Goal: Communication & Community: Answer question/provide support

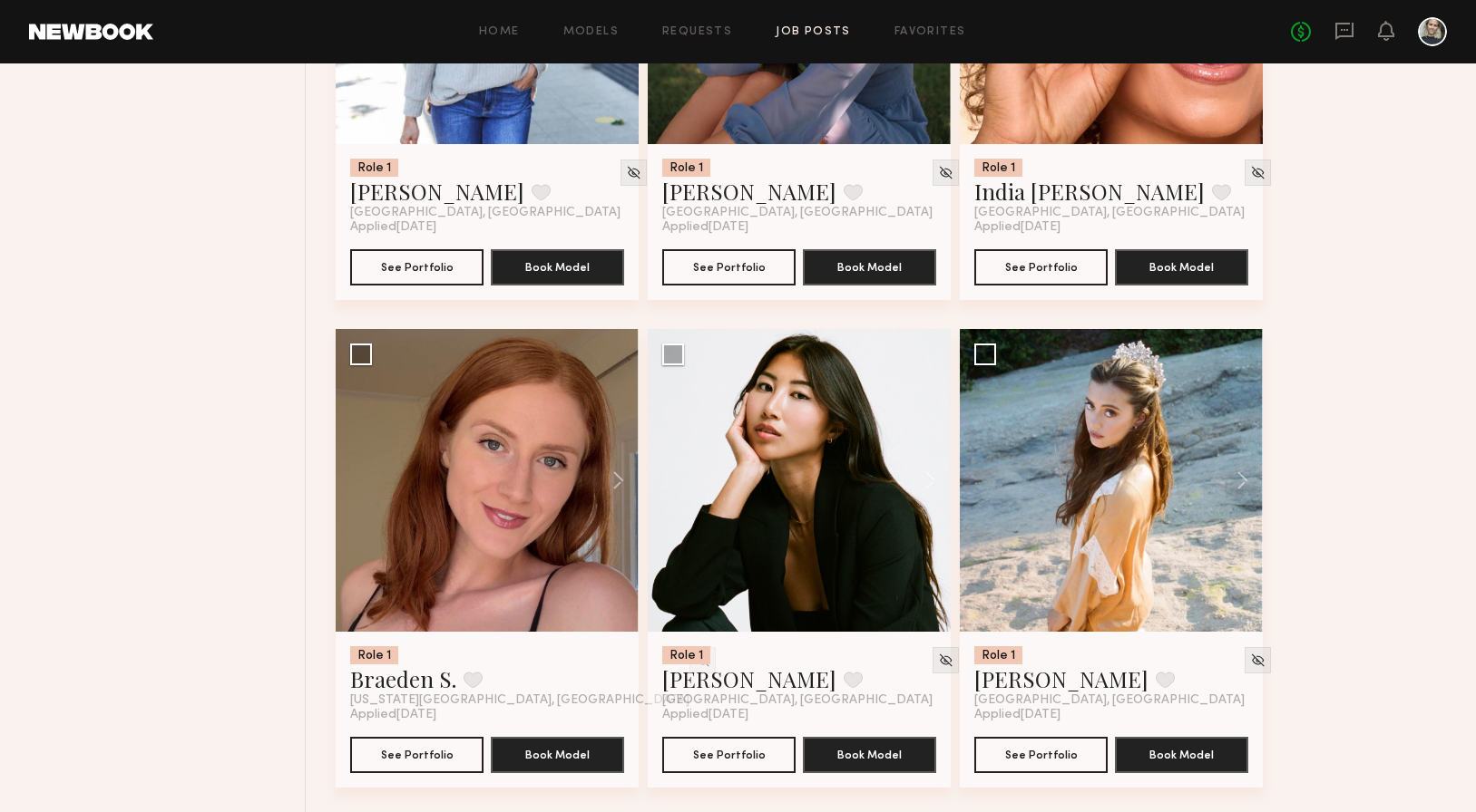
scroll to position [8738, 0]
click at [1349, 31] on icon at bounding box center [1344, 31] width 20 height 20
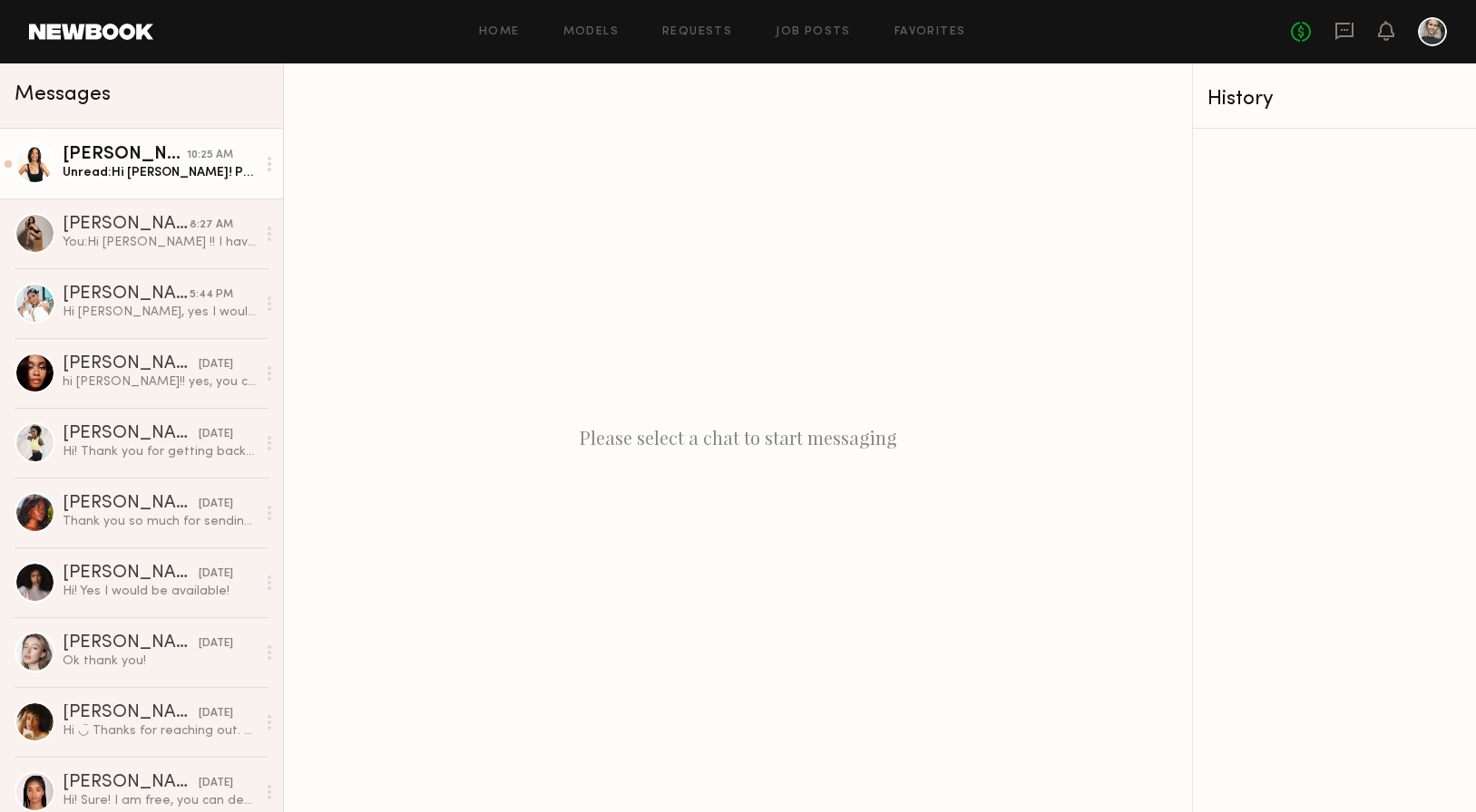
click at [135, 180] on div "Unread: Hi Christy! Please excuse my delay. Thank you for reaching out! Yes, I’…" at bounding box center [159, 173] width 193 height 18
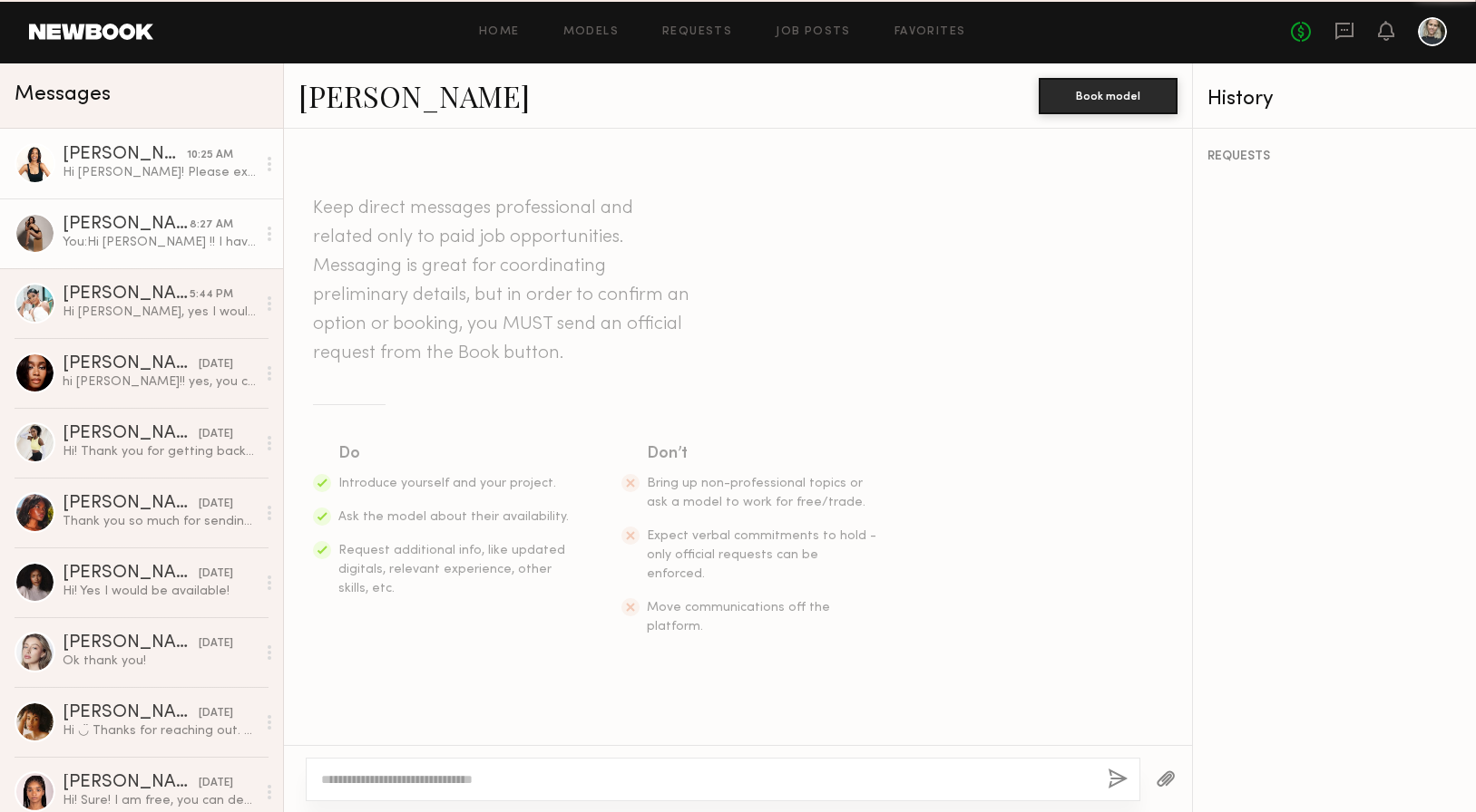
scroll to position [480, 0]
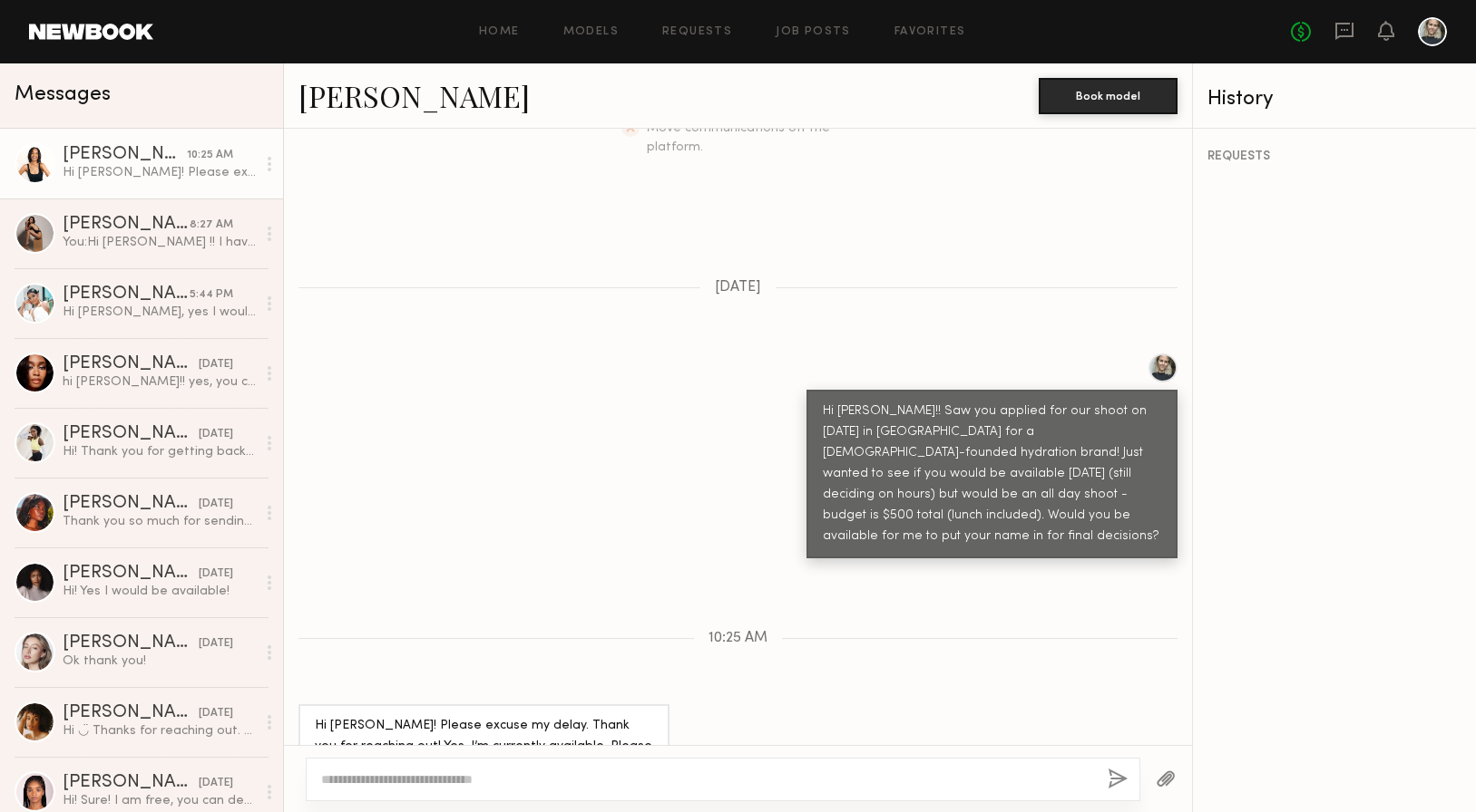
click at [378, 89] on link "[PERSON_NAME]" at bounding box center [414, 96] width 232 height 39
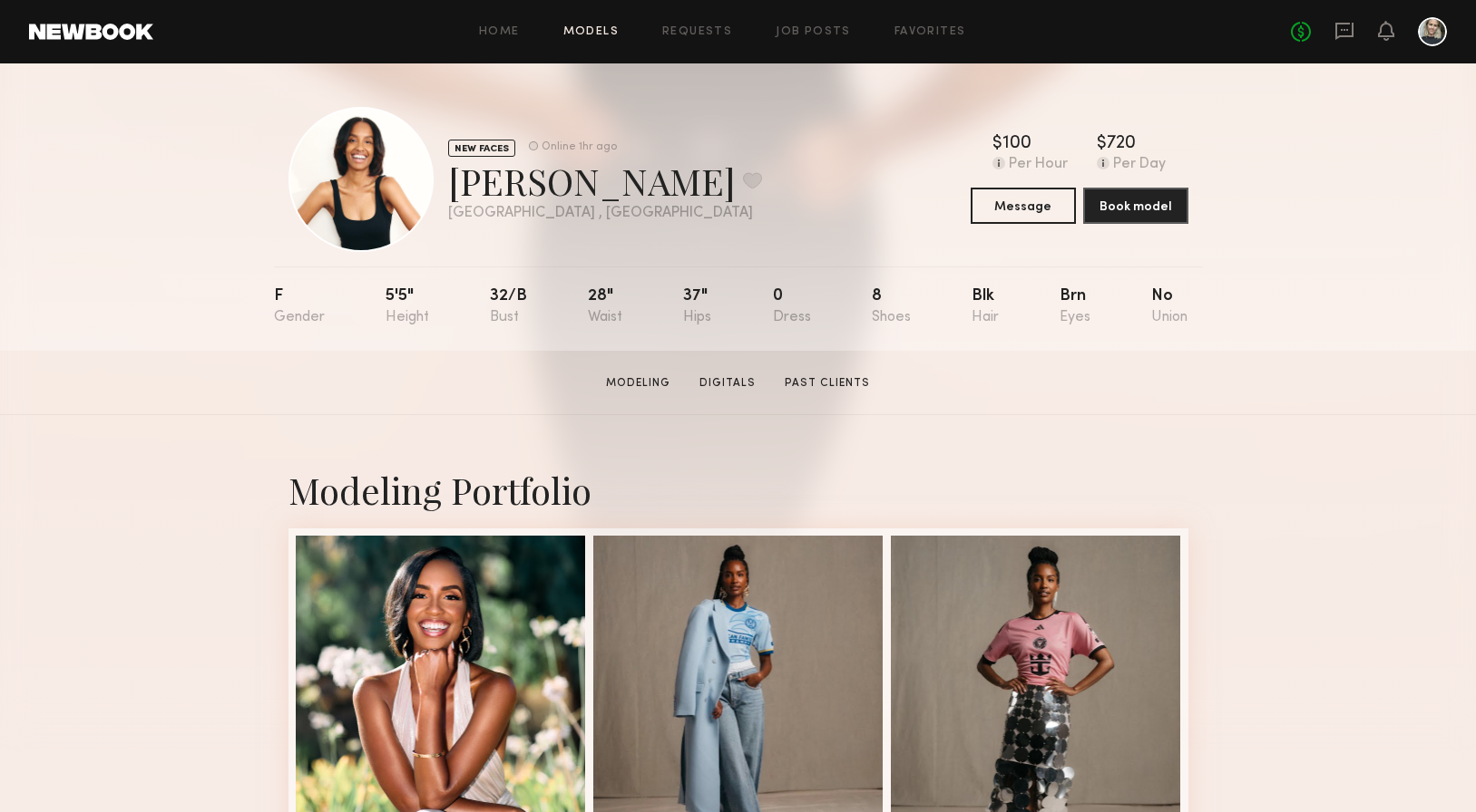
click at [589, 36] on link "Models" at bounding box center [591, 31] width 55 height 12
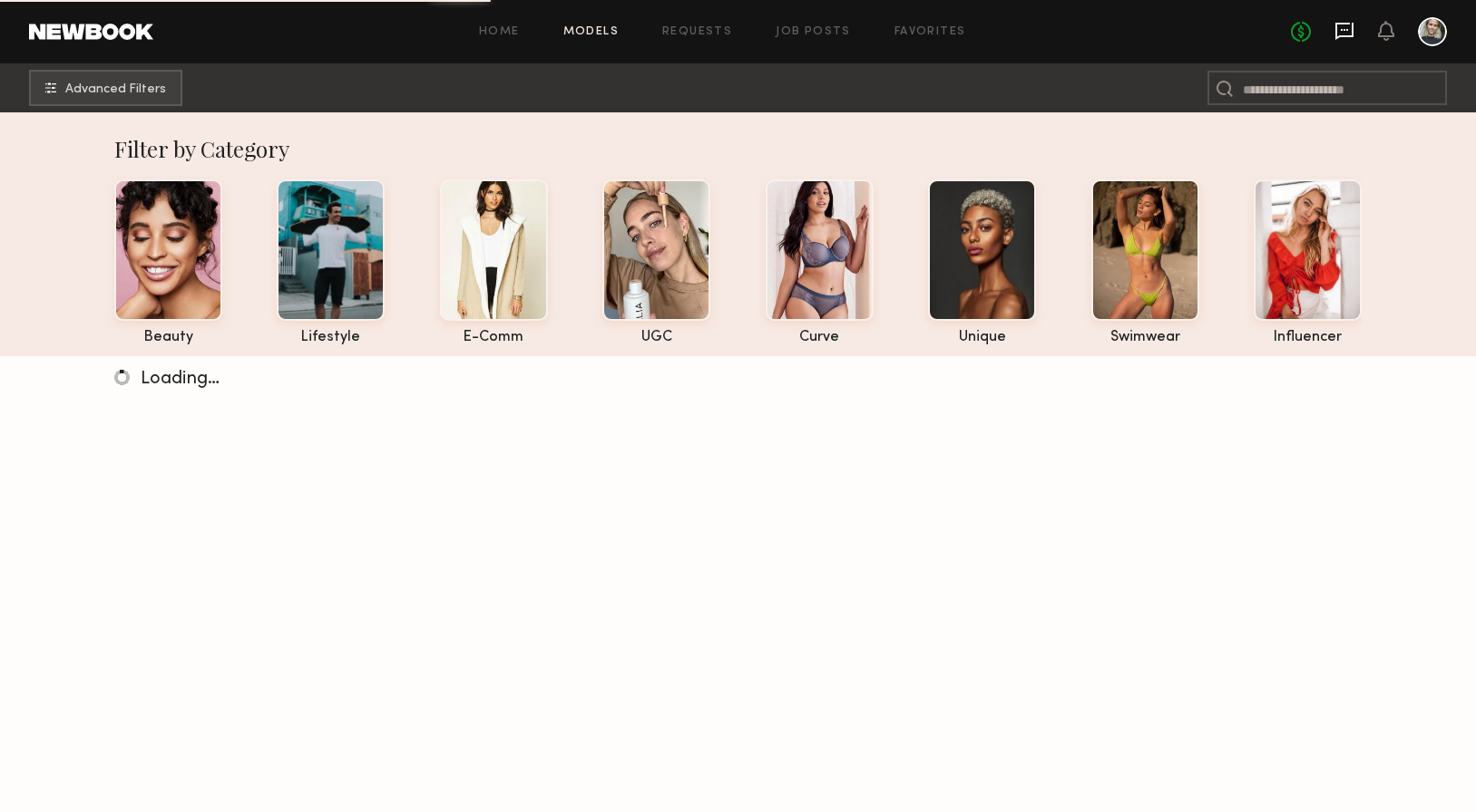
click at [1349, 37] on icon at bounding box center [1344, 31] width 18 height 18
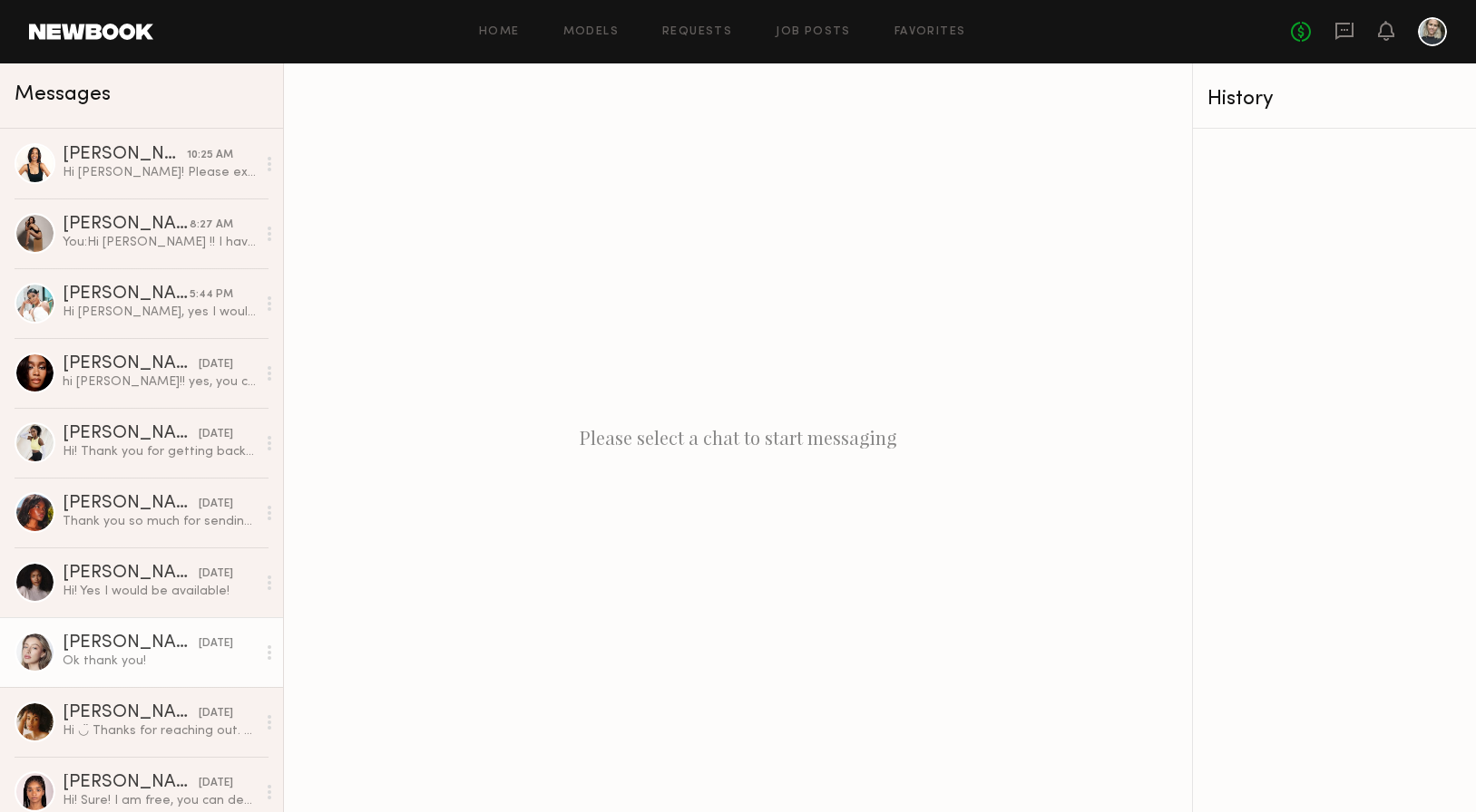
click at [124, 648] on div "[PERSON_NAME]" at bounding box center [130, 644] width 136 height 18
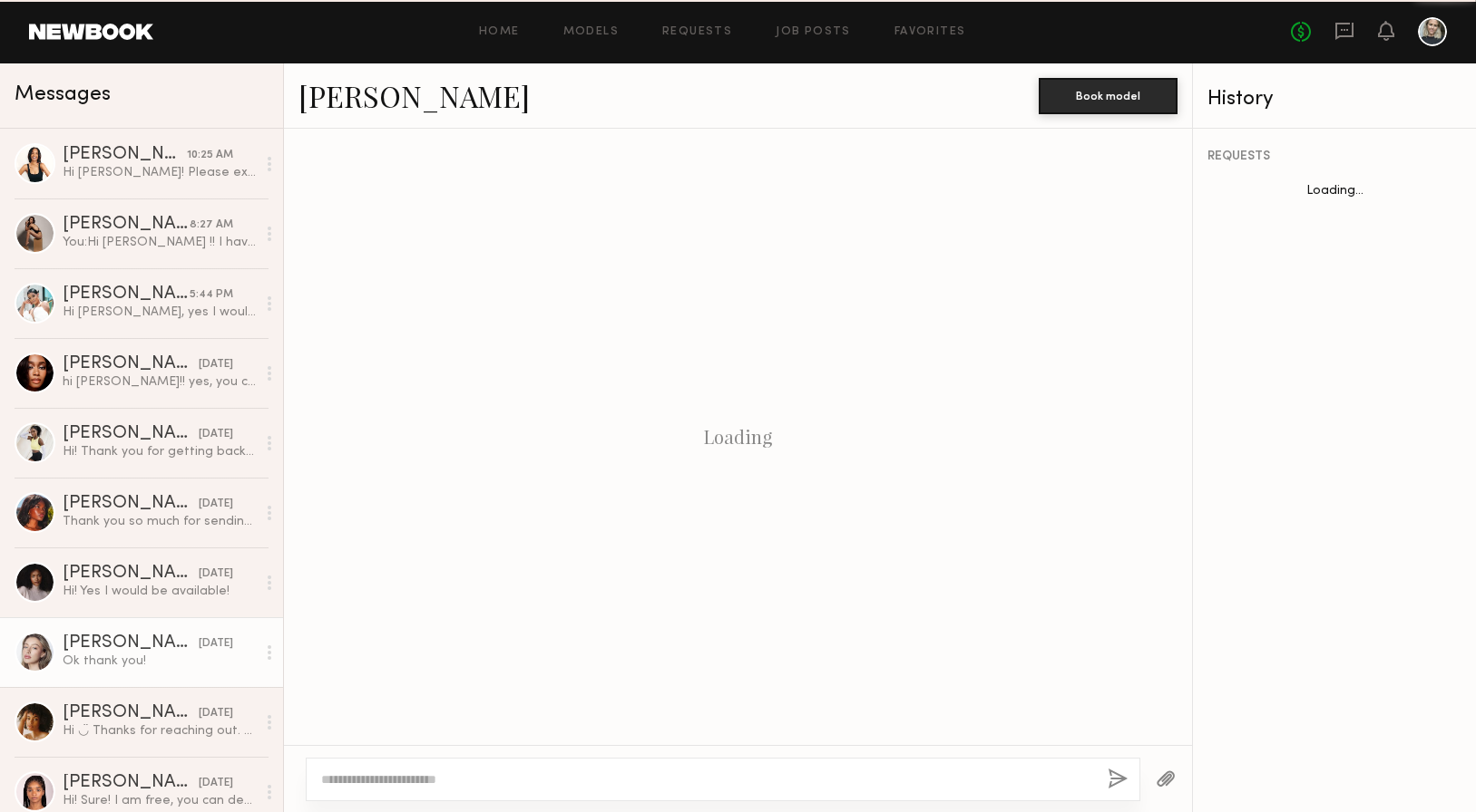
scroll to position [696, 0]
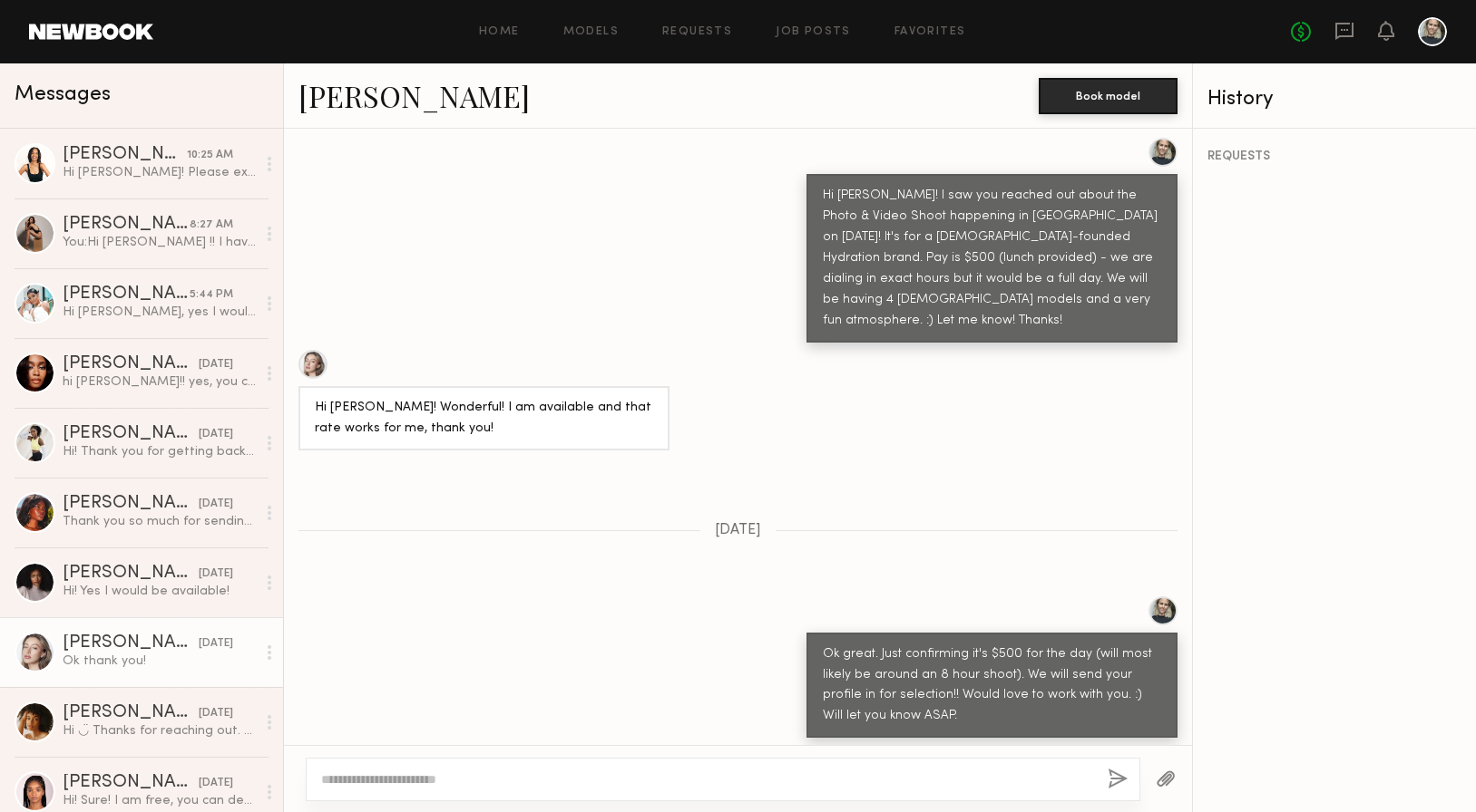
click at [342, 107] on link "[PERSON_NAME]" at bounding box center [414, 96] width 232 height 39
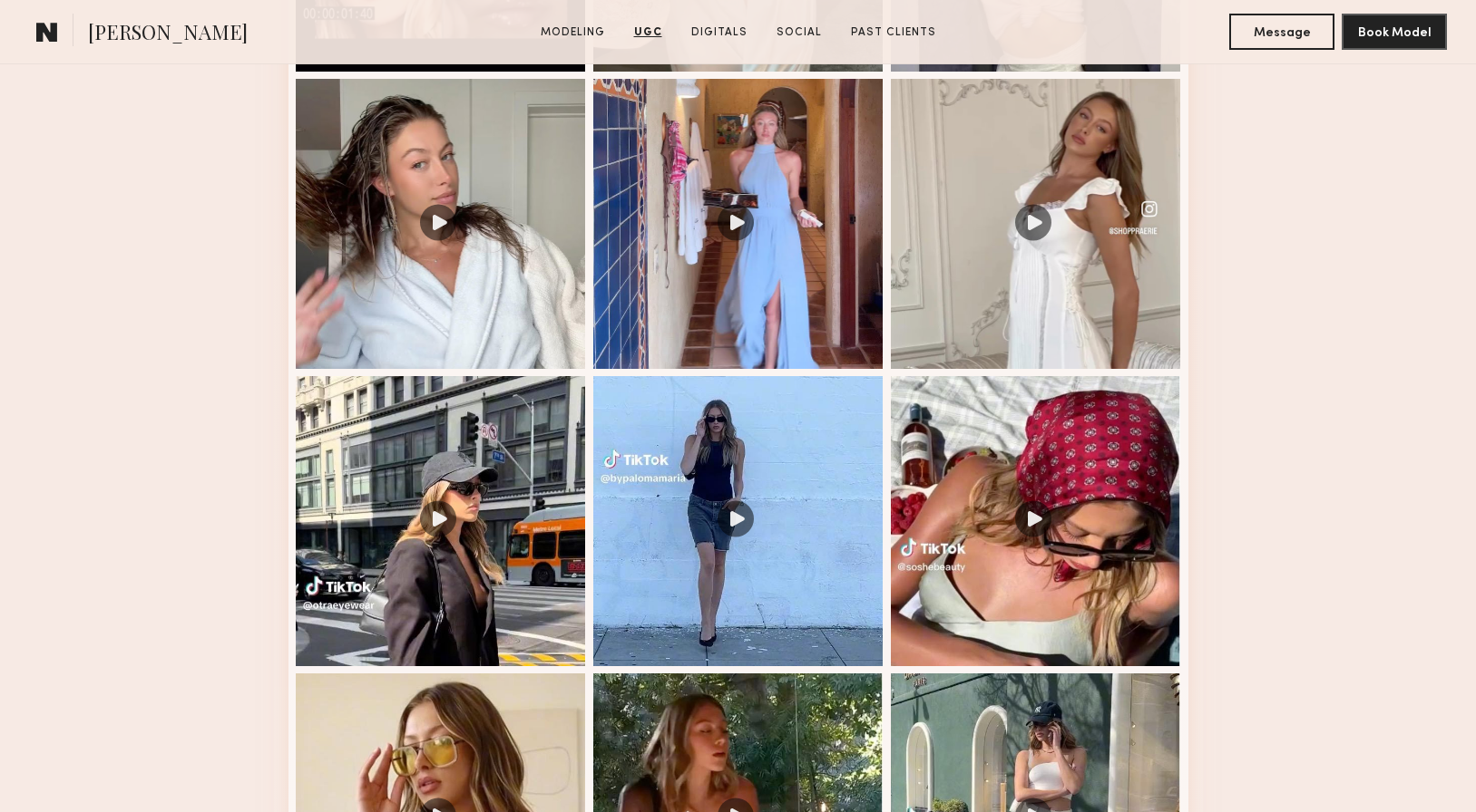
scroll to position [2191, 0]
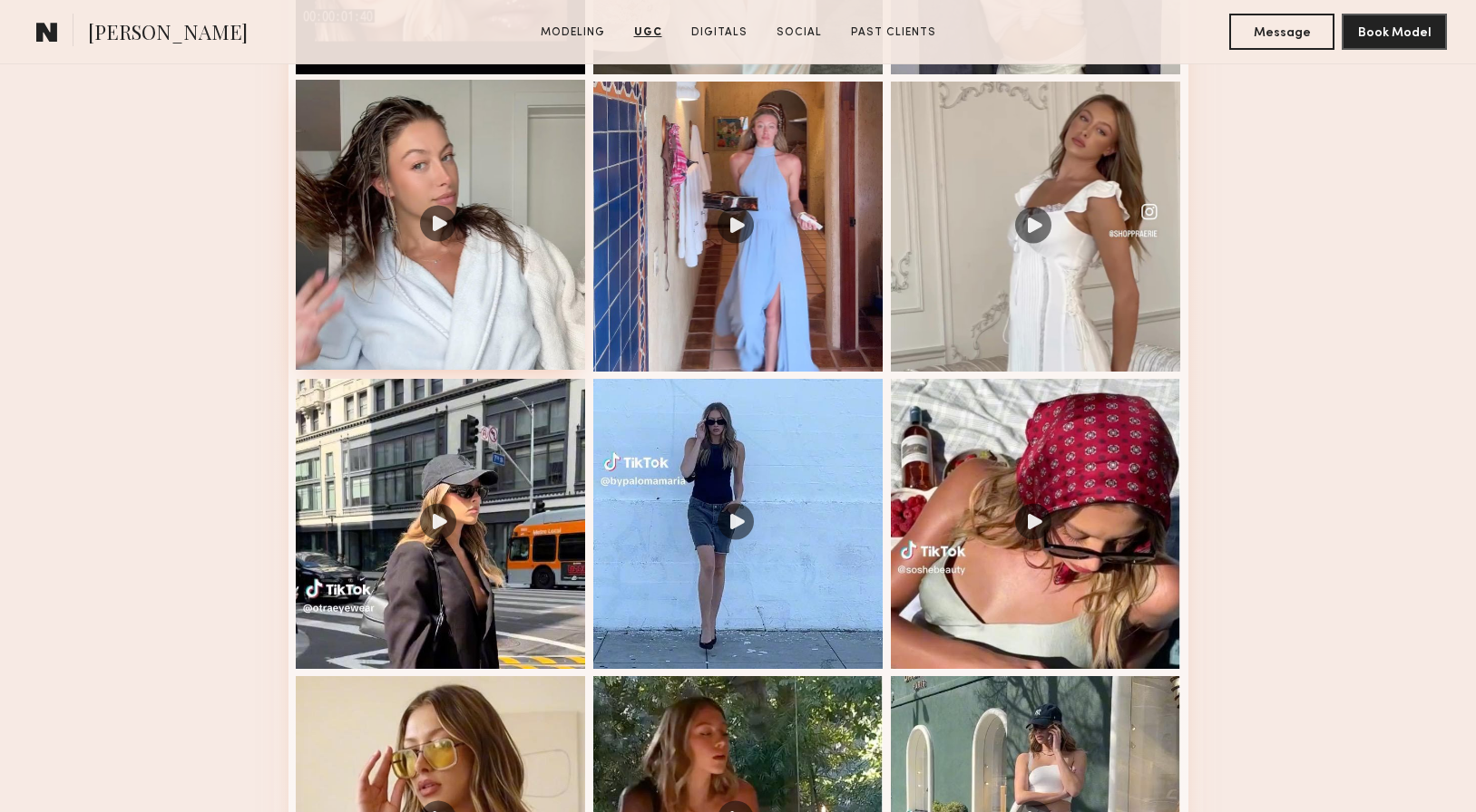
click at [382, 298] on div at bounding box center [440, 224] width 290 height 290
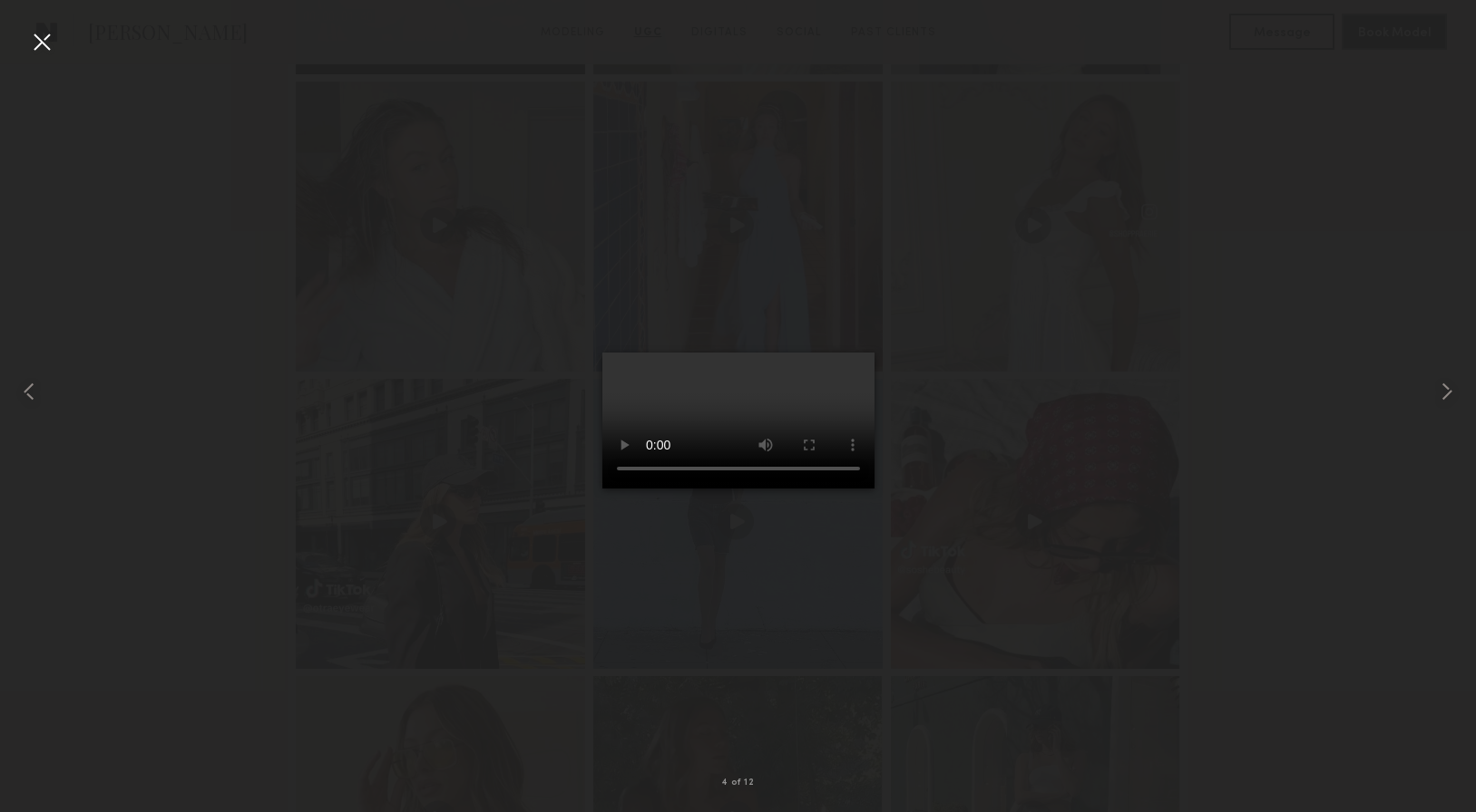
click at [39, 39] on div at bounding box center [41, 41] width 29 height 29
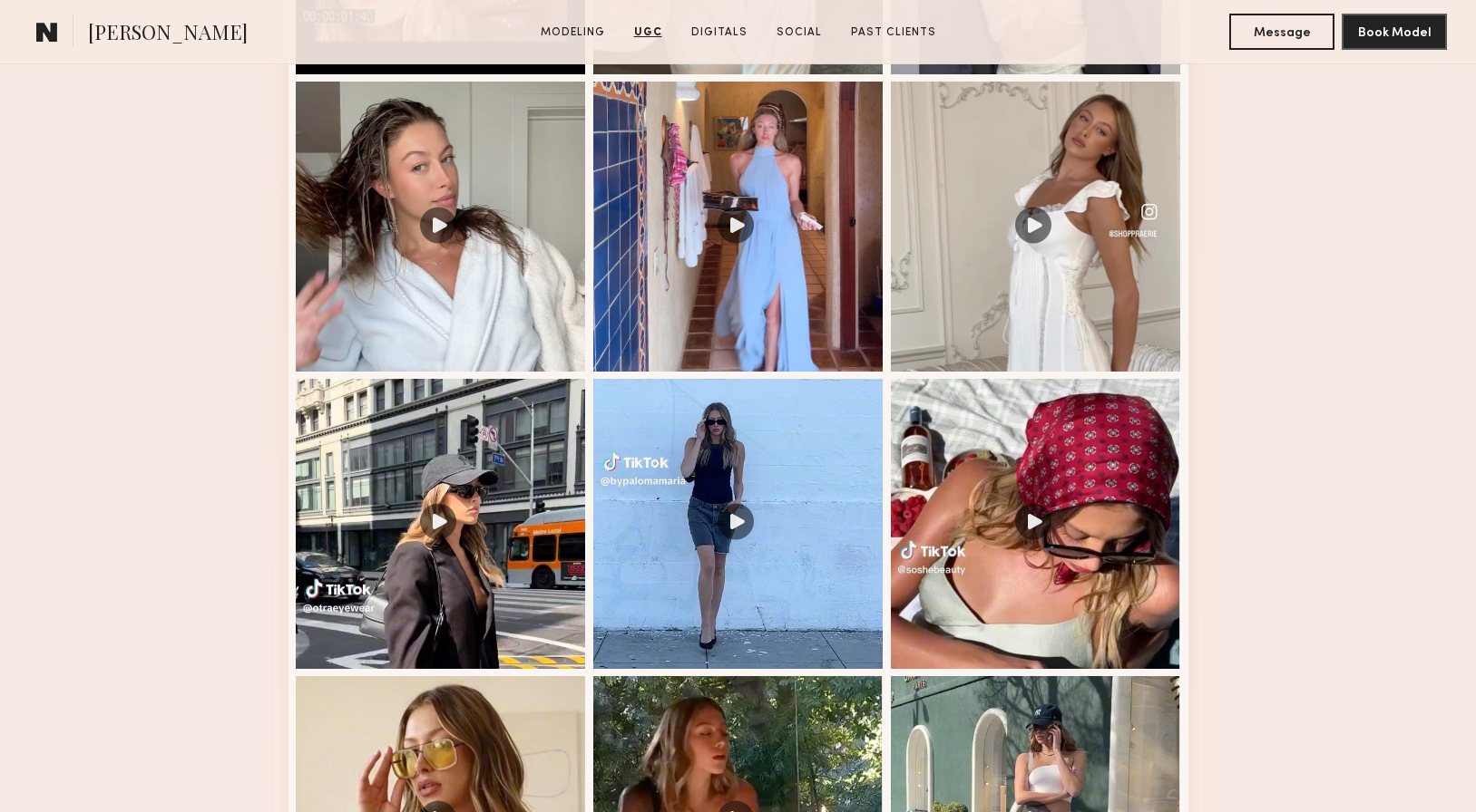
scroll to position [2474, 0]
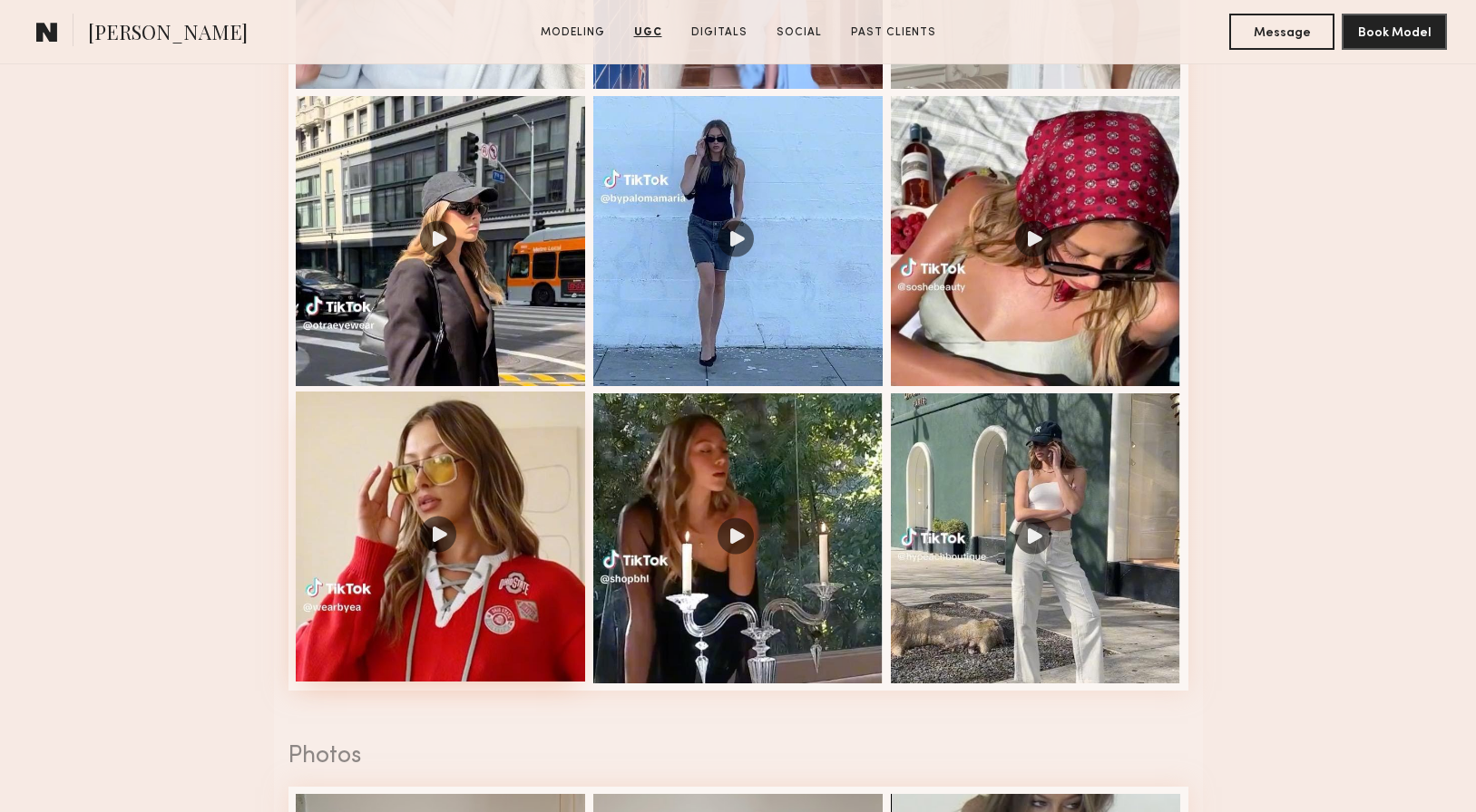
click at [464, 505] on div at bounding box center [440, 536] width 290 height 290
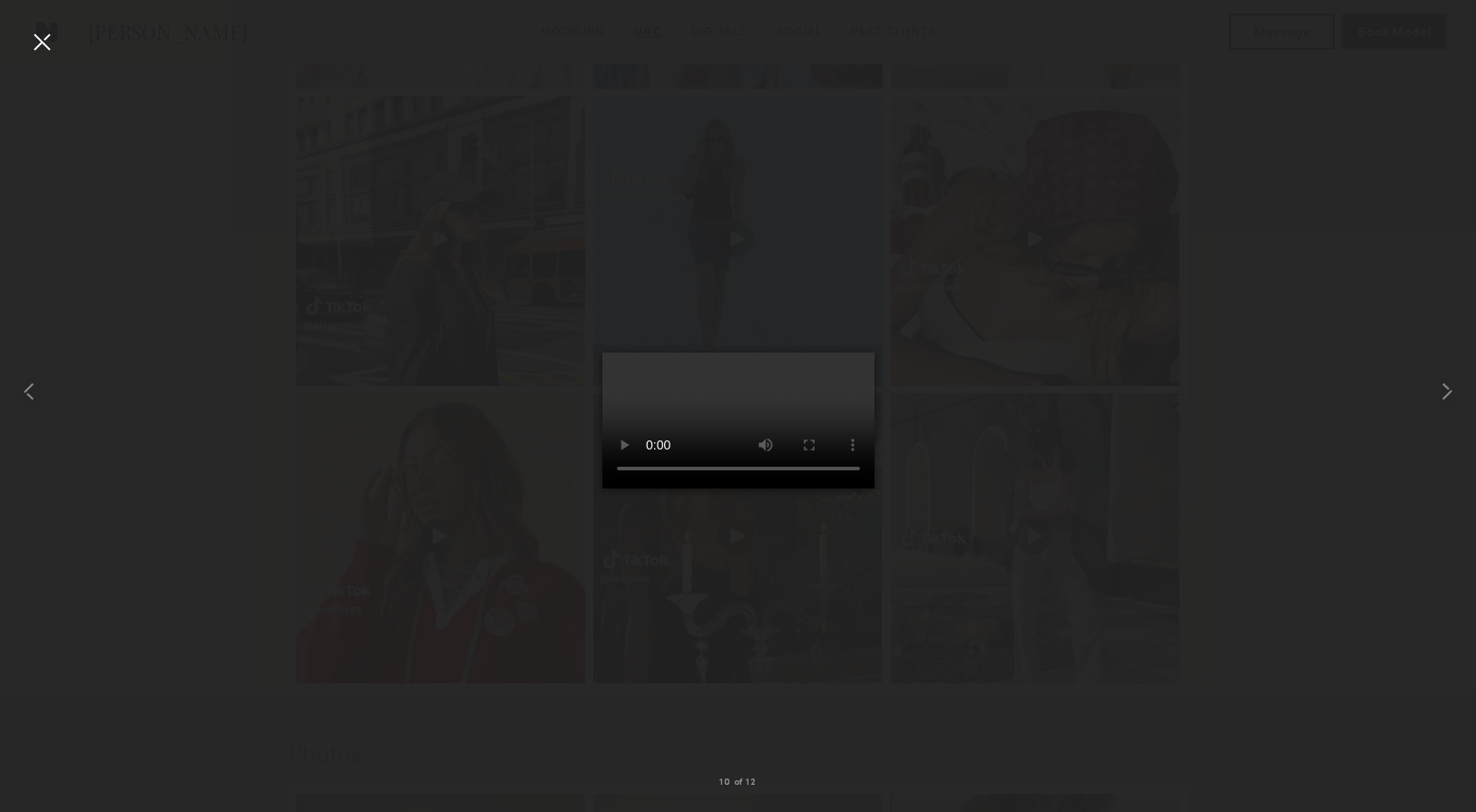
click at [38, 48] on div at bounding box center [41, 41] width 29 height 29
